Goal: Information Seeking & Learning: Learn about a topic

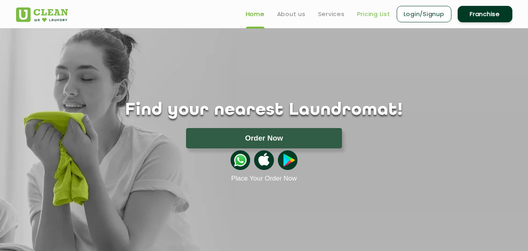
click at [368, 11] on link "Pricing List" at bounding box center [373, 13] width 33 height 9
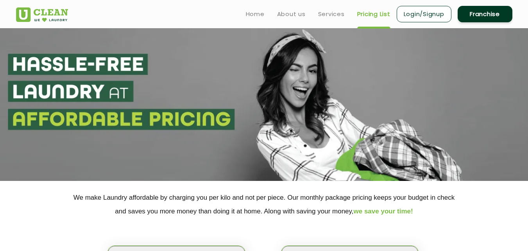
select select "0"
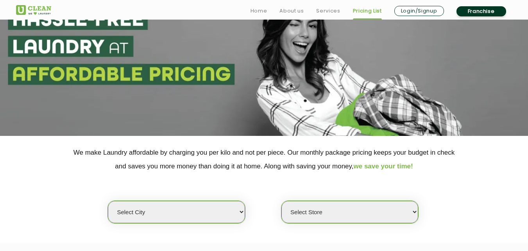
scroll to position [75, 0]
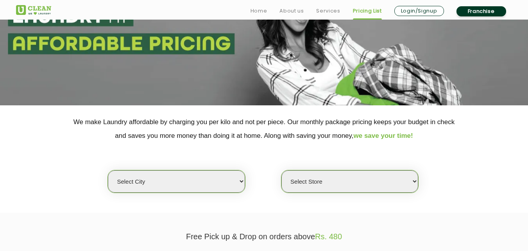
click at [214, 180] on select "Select city [GEOGRAPHIC_DATA] [GEOGRAPHIC_DATA] [GEOGRAPHIC_DATA] [GEOGRAPHIC_D…" at bounding box center [176, 181] width 137 height 22
click at [239, 180] on select "Select city [GEOGRAPHIC_DATA] [GEOGRAPHIC_DATA] [GEOGRAPHIC_DATA] [GEOGRAPHIC_D…" at bounding box center [176, 181] width 137 height 22
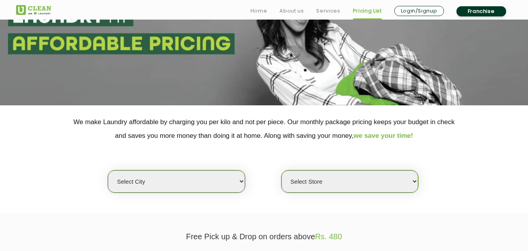
click at [239, 180] on select "Select city [GEOGRAPHIC_DATA] [GEOGRAPHIC_DATA] [GEOGRAPHIC_DATA] [GEOGRAPHIC_D…" at bounding box center [176, 181] width 137 height 22
click at [229, 175] on select "Select city [GEOGRAPHIC_DATA] [GEOGRAPHIC_DATA] [GEOGRAPHIC_DATA] [GEOGRAPHIC_D…" at bounding box center [176, 181] width 137 height 22
